Goal: Task Accomplishment & Management: Manage account settings

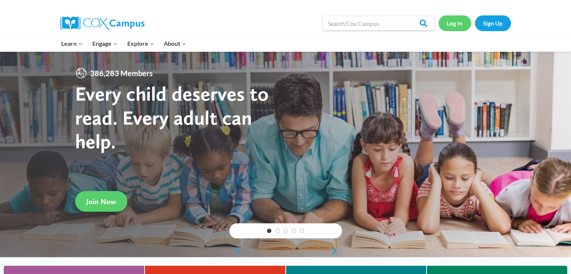
click at [451, 21] on link "Log In" at bounding box center [454, 22] width 33 height 15
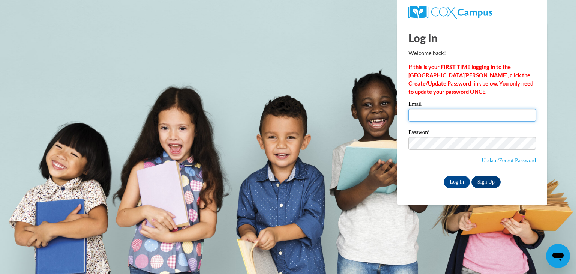
click at [433, 109] on input "Email" at bounding box center [472, 115] width 128 height 13
type input "[EMAIL_ADDRESS][DOMAIN_NAME]"
click at [460, 179] on input "Log In" at bounding box center [457, 182] width 26 height 12
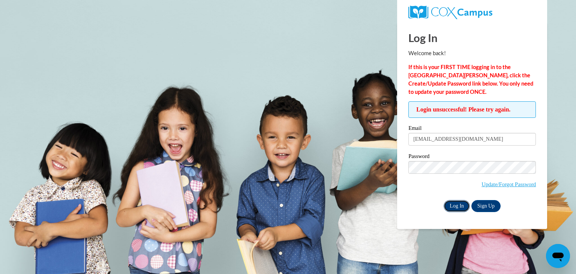
click at [455, 204] on input "Log In" at bounding box center [457, 206] width 26 height 12
click at [455, 205] on input "Log In" at bounding box center [457, 206] width 26 height 12
click at [460, 208] on input "Log In" at bounding box center [457, 206] width 26 height 12
click at [454, 201] on input "Log In" at bounding box center [457, 206] width 26 height 12
click at [519, 184] on link "Update/Forgot Password" at bounding box center [509, 184] width 54 height 6
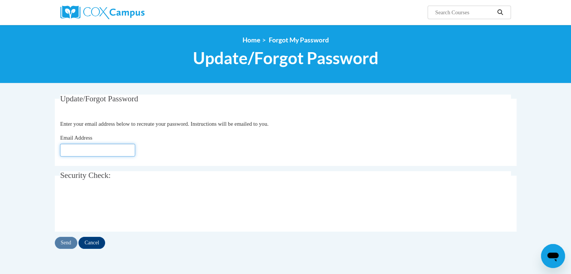
click at [81, 155] on input "Email Address" at bounding box center [97, 150] width 75 height 13
type input "lordettethomas@yahoo.com"
click at [66, 242] on input "Send" at bounding box center [66, 243] width 23 height 12
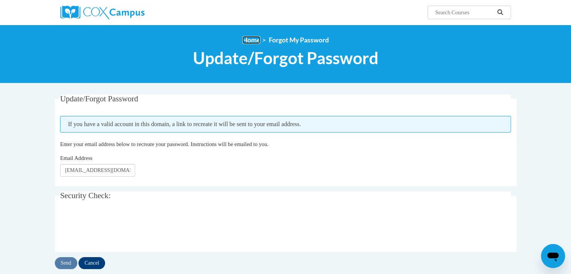
click at [246, 41] on link "Home" at bounding box center [251, 40] width 18 height 8
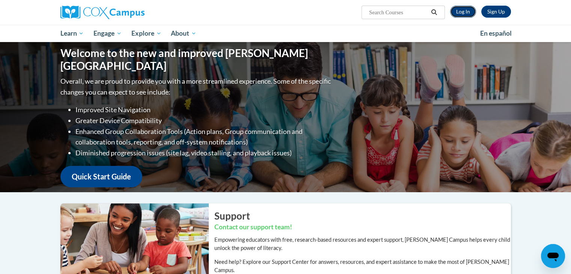
click at [466, 8] on link "Log In" at bounding box center [463, 12] width 26 height 12
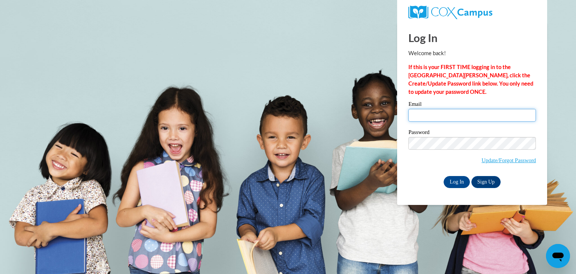
click at [434, 113] on input "Email" at bounding box center [472, 115] width 128 height 13
type input "lordettethomas@yahoo.com"
click at [458, 177] on input "Log In" at bounding box center [457, 182] width 26 height 12
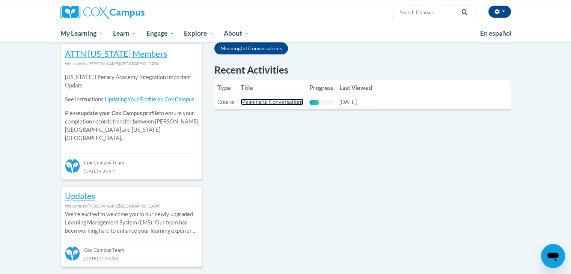
click at [268, 102] on link "Meaningful Conversations" at bounding box center [271, 102] width 63 height 6
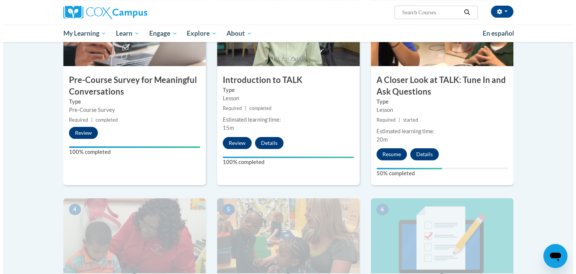
scroll to position [220, 0]
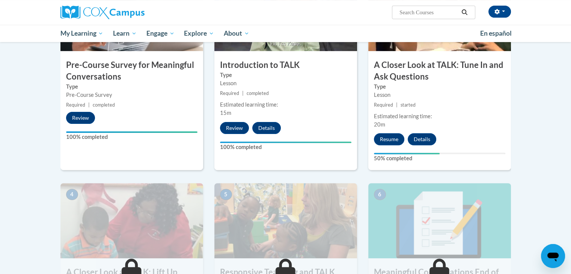
click at [383, 132] on div "3 A Closer Look at TALK: Tune In and Ask Questions Type Lesson Required | start…" at bounding box center [439, 73] width 143 height 194
click at [384, 135] on button "Resume" at bounding box center [389, 139] width 30 height 12
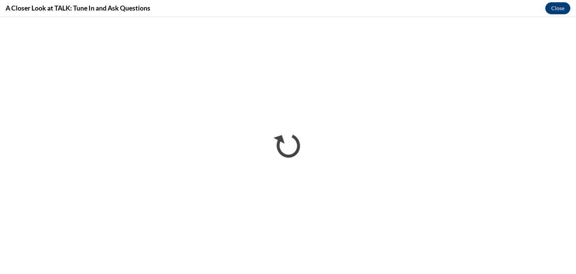
scroll to position [0, 0]
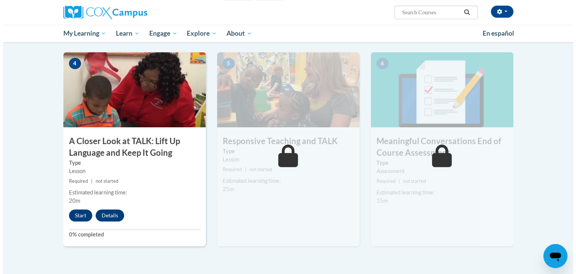
scroll to position [355, 0]
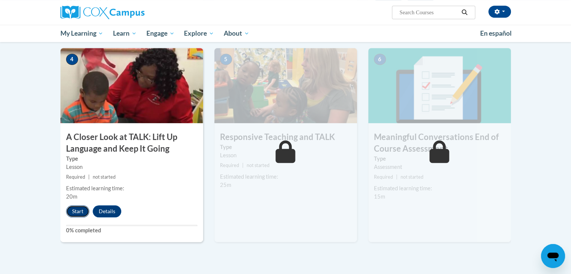
click at [74, 209] on button "Start" at bounding box center [77, 211] width 23 height 12
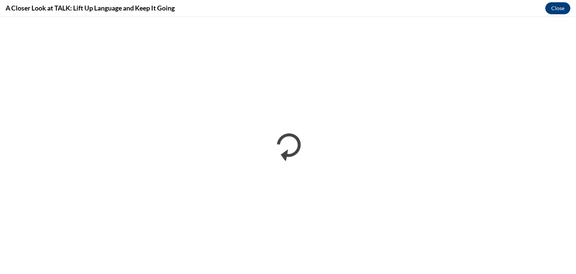
scroll to position [0, 0]
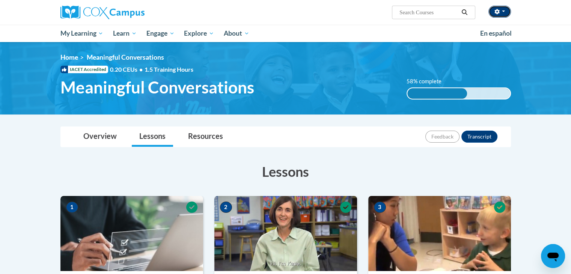
click at [499, 14] on icon "button" at bounding box center [496, 11] width 5 height 5
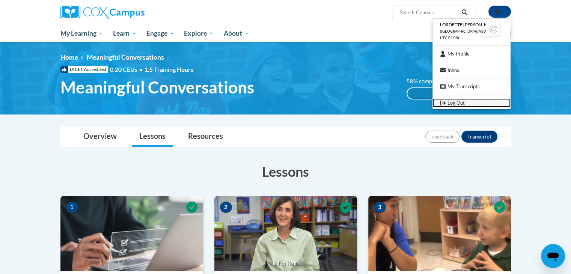
click at [463, 105] on link "Log Out" at bounding box center [471, 102] width 78 height 9
